Goal: Task Accomplishment & Management: Manage account settings

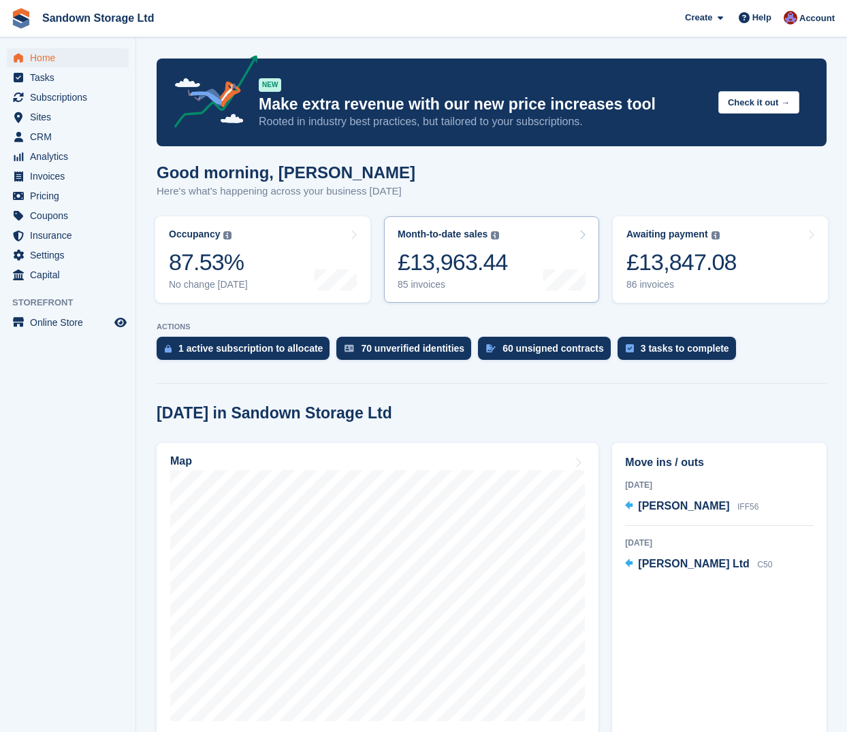
click at [527, 247] on link "Month-to-date sales The sum of all finalised invoices generated this month to d…" at bounding box center [491, 259] width 215 height 86
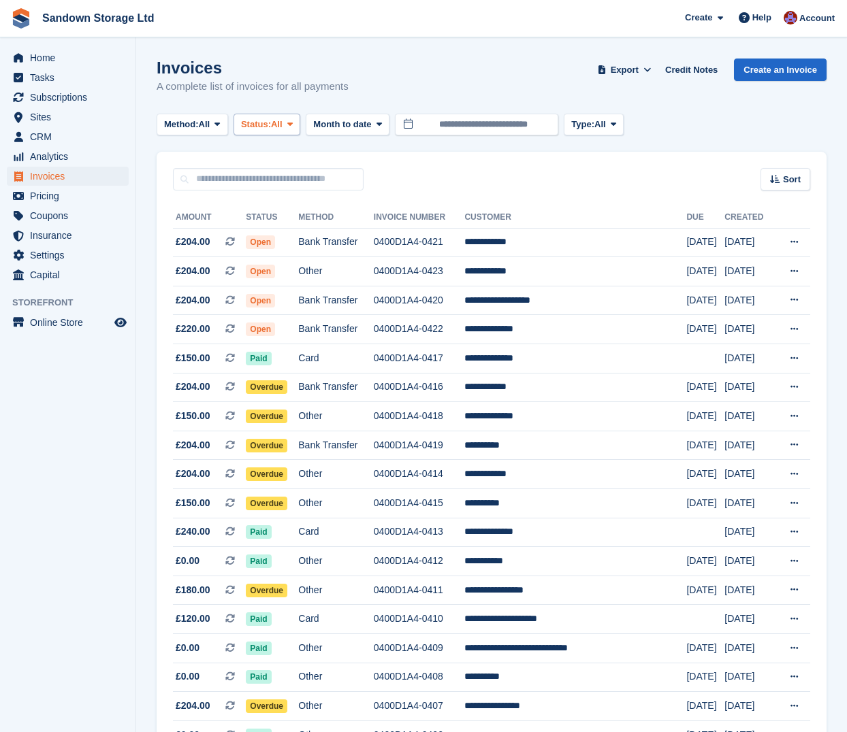
click at [271, 122] on span "Status:" at bounding box center [256, 125] width 30 height 14
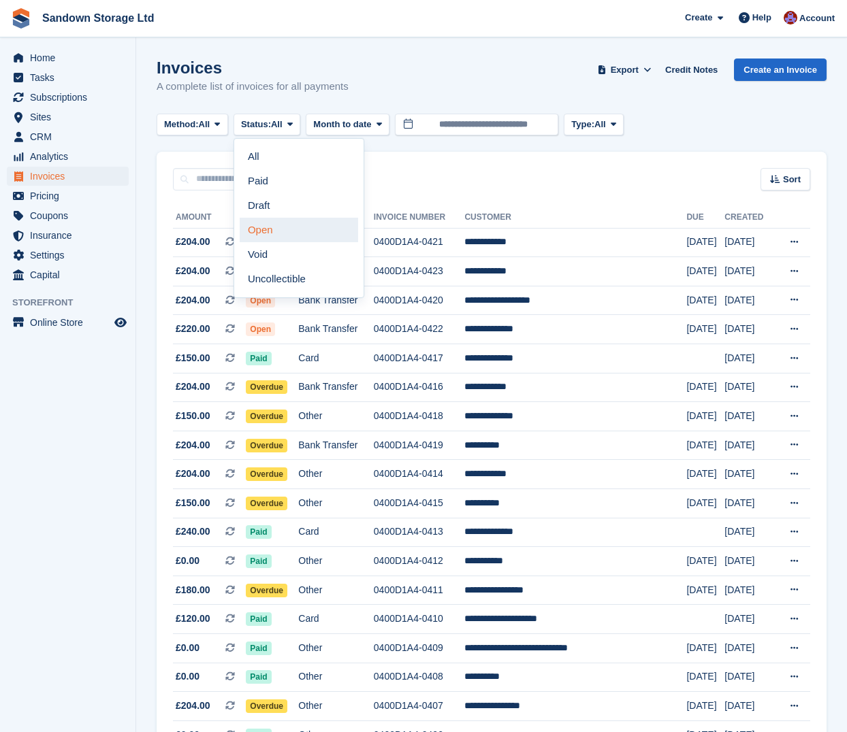
click at [296, 231] on link "Open" at bounding box center [299, 230] width 118 height 25
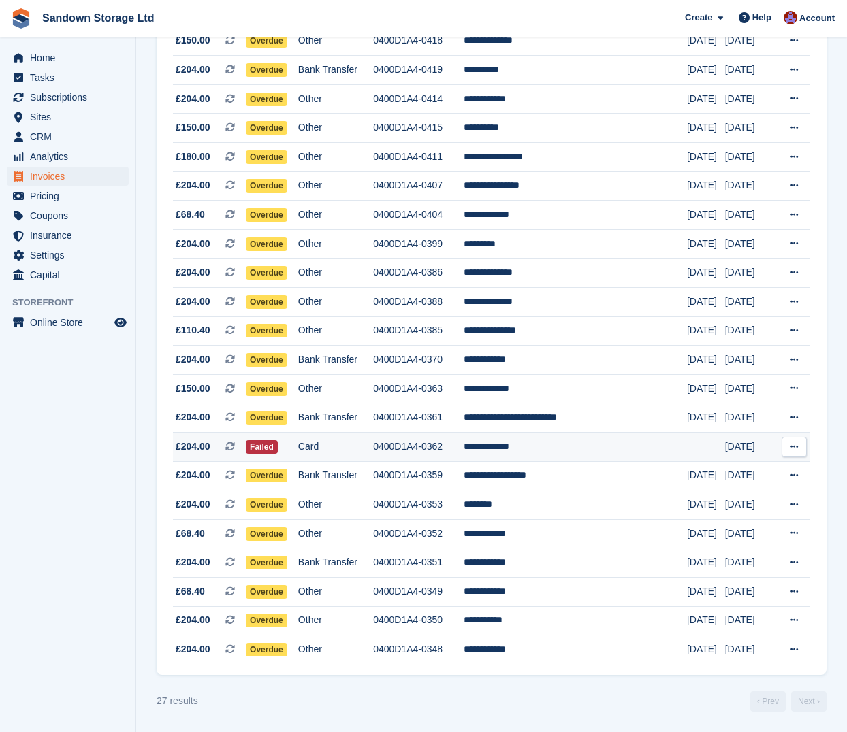
scroll to position [364, 0]
click at [593, 443] on td "**********" at bounding box center [575, 446] width 223 height 29
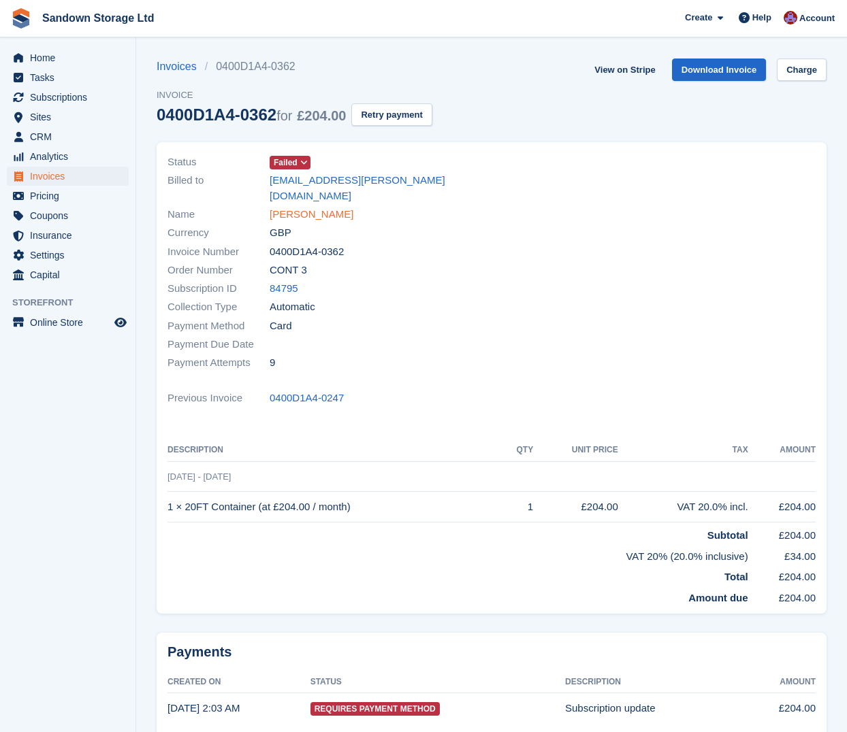
click at [287, 207] on link "Guy Mortenson" at bounding box center [312, 215] width 84 height 16
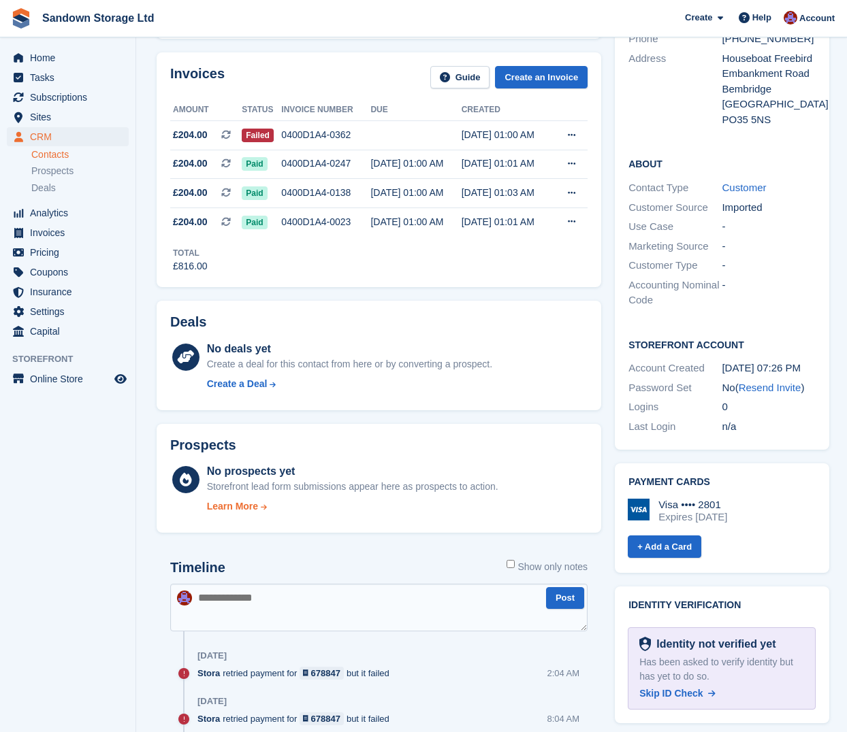
scroll to position [204, 0]
